Goal: Information Seeking & Learning: Learn about a topic

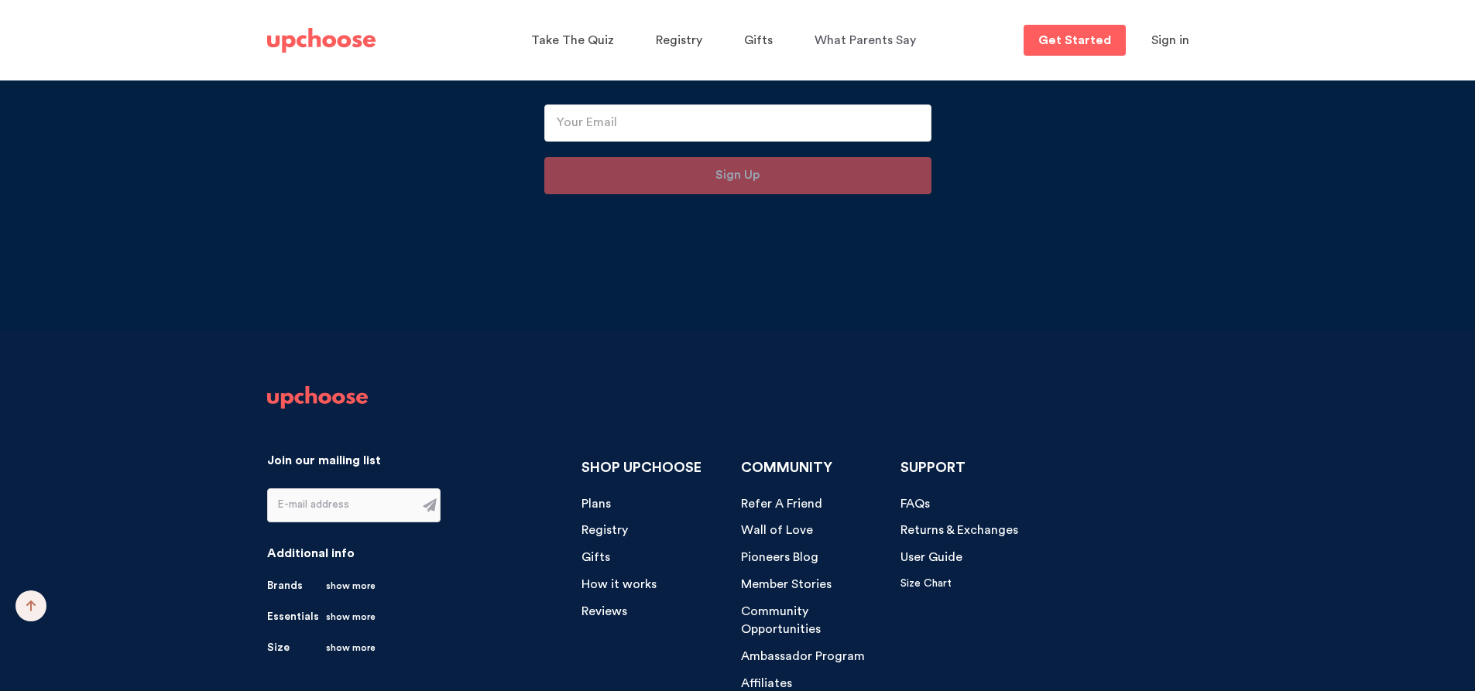
scroll to position [16125, 0]
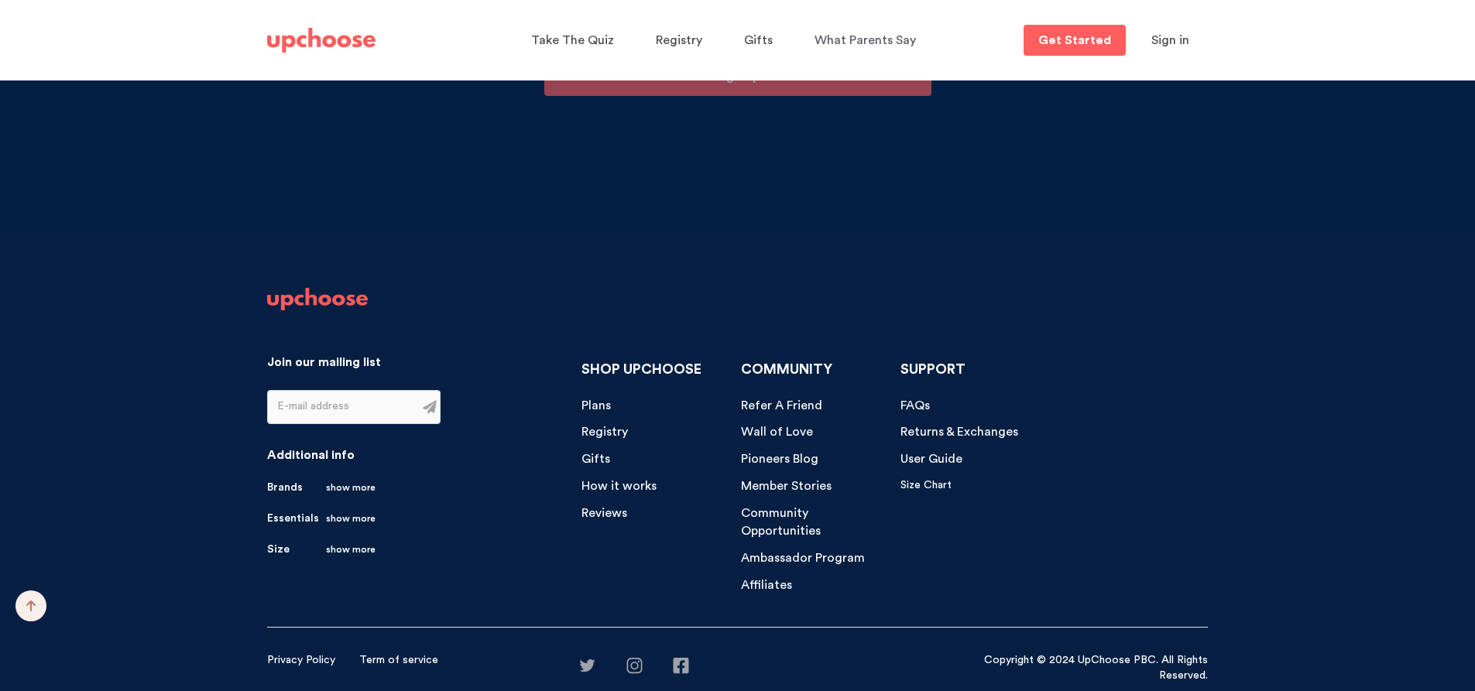
click at [921, 406] on span "FAQs" at bounding box center [914, 406] width 29 height 12
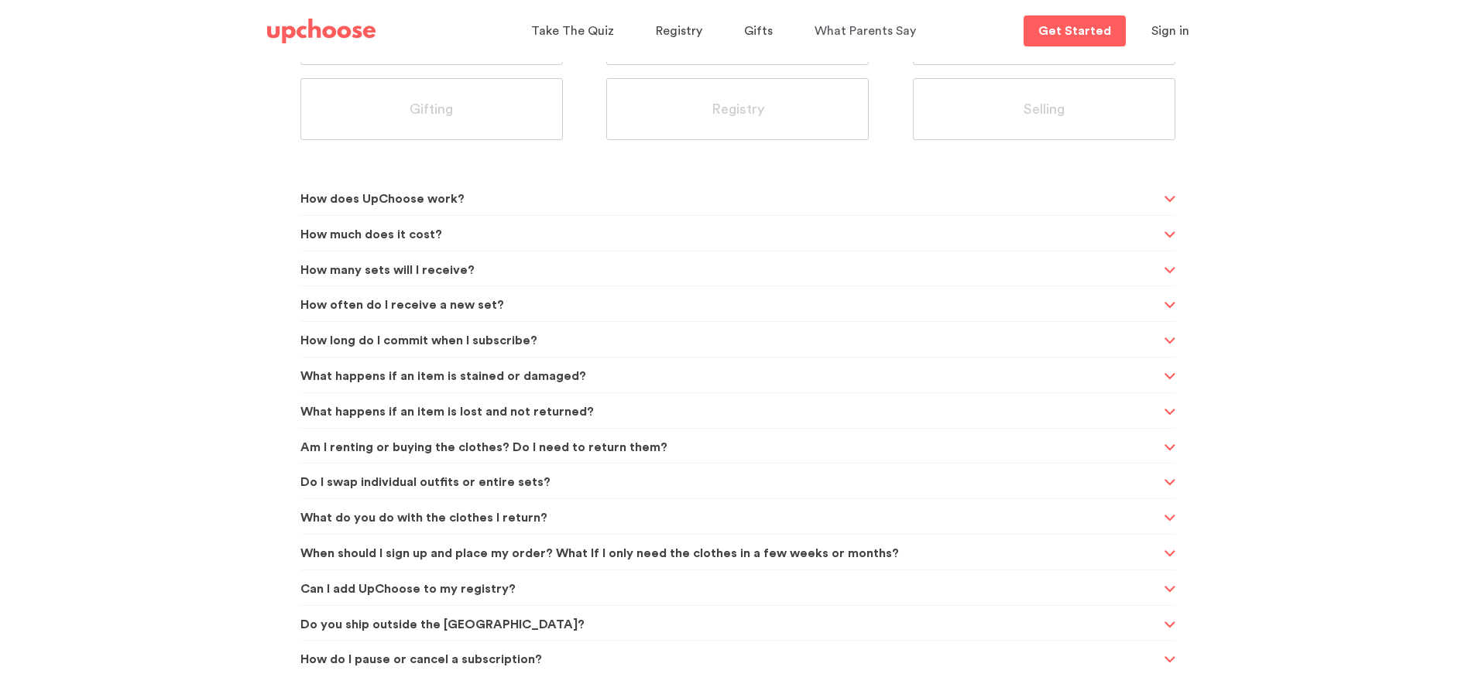
scroll to position [111, 0]
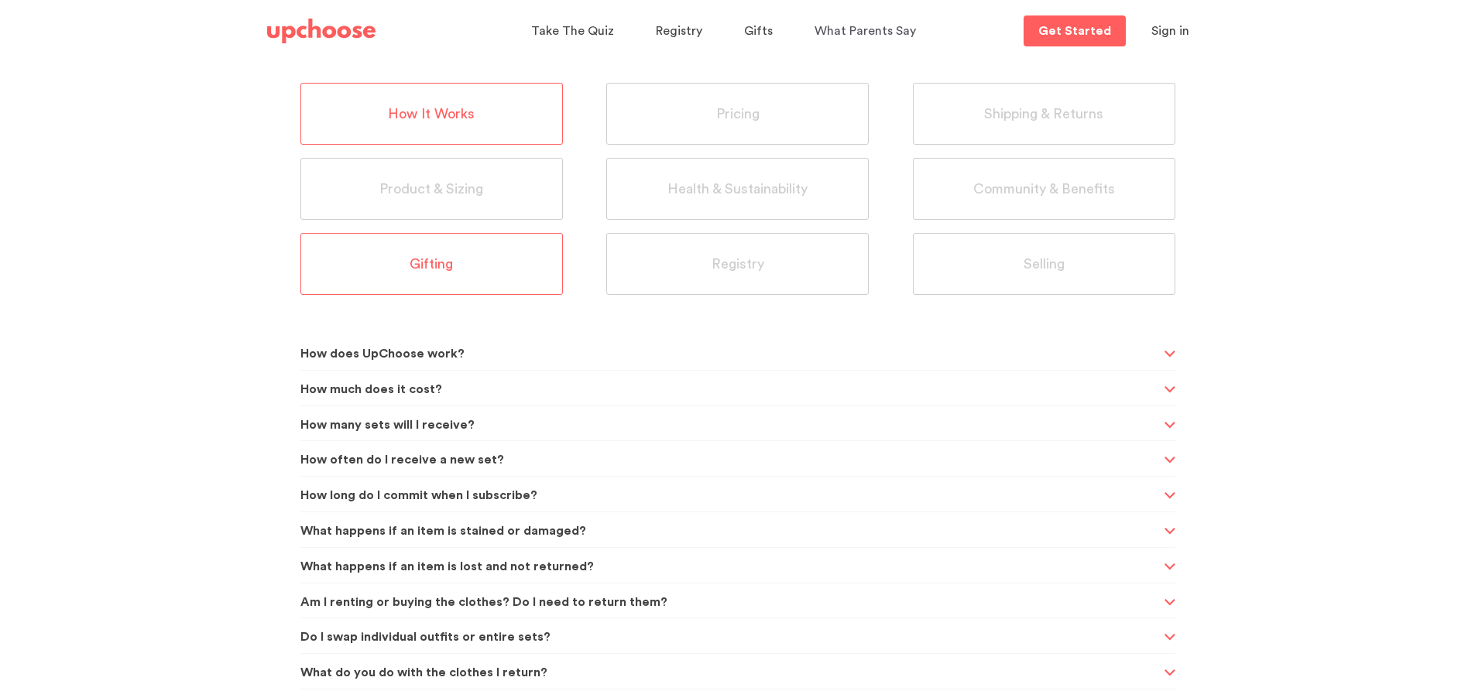
click at [491, 260] on div "Gifting" at bounding box center [431, 264] width 262 height 62
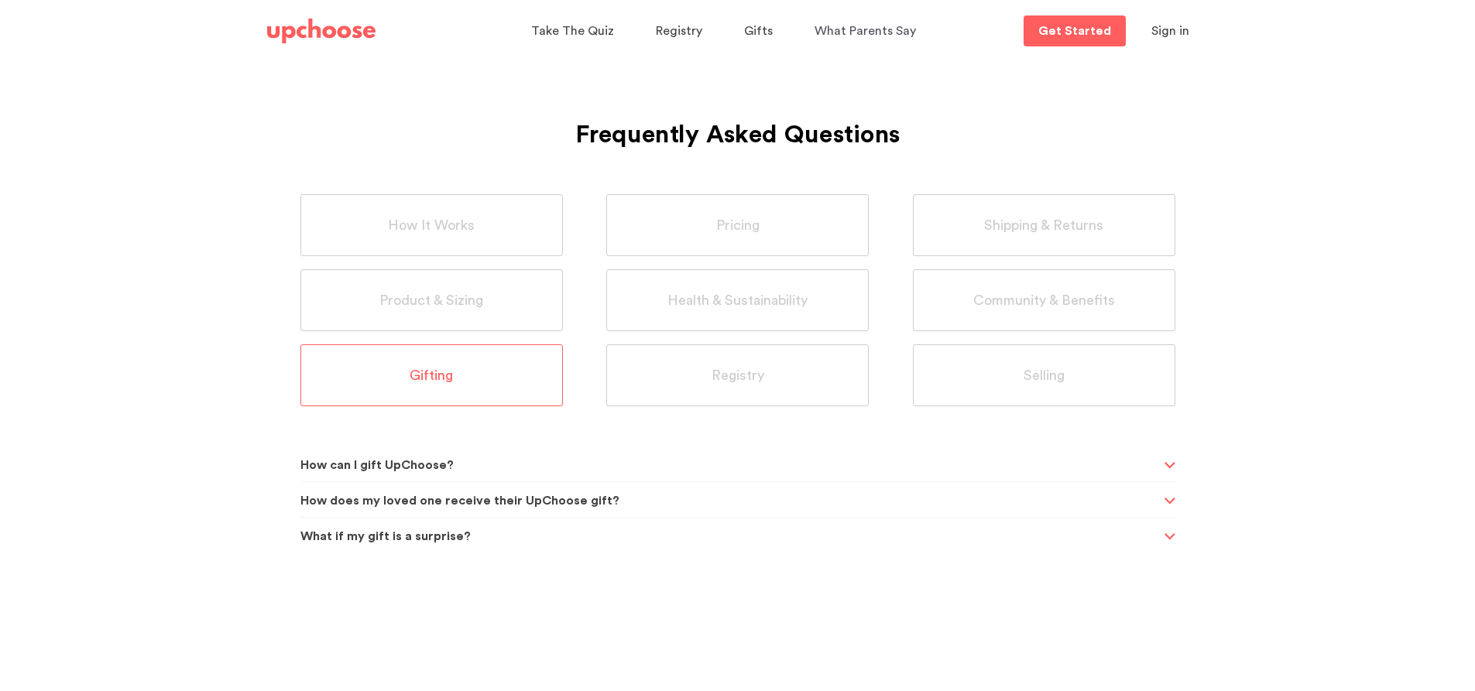
scroll to position [0, 0]
click at [1081, 389] on div "Selling" at bounding box center [1049, 376] width 262 height 62
